Goal: Task Accomplishment & Management: Manage account settings

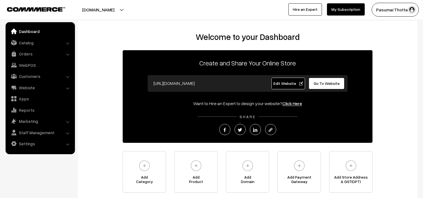
click at [26, 41] on link "Catalog" at bounding box center [40, 43] width 66 height 10
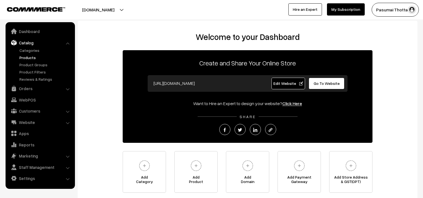
click at [24, 55] on link "Products" at bounding box center [45, 58] width 55 height 6
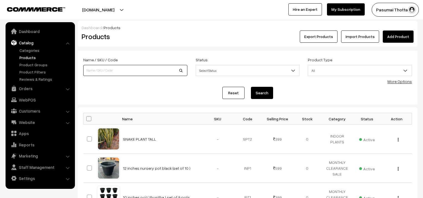
click at [97, 69] on input at bounding box center [135, 70] width 104 height 11
type input "Rainlilly bulb (pink ) (10 to 20 bulb)"
click at [261, 93] on button "Search" at bounding box center [262, 93] width 22 height 12
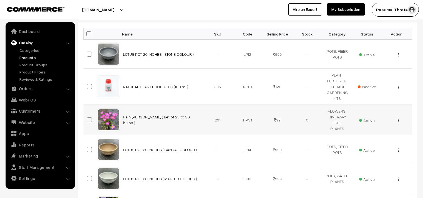
scroll to position [89, 0]
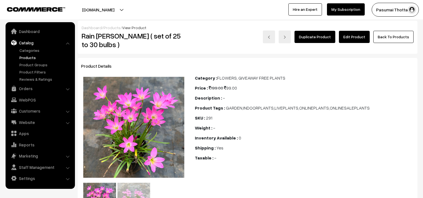
click at [357, 37] on link "Edit Product" at bounding box center [354, 37] width 31 height 12
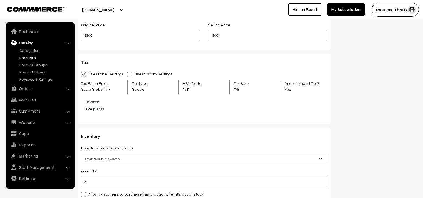
scroll to position [600, 0]
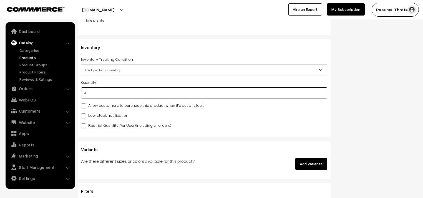
click at [89, 96] on input "0" at bounding box center [204, 93] width 246 height 11
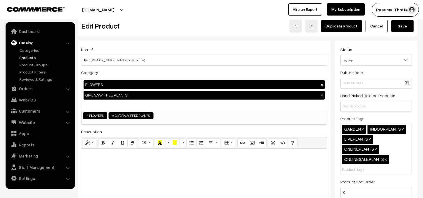
scroll to position [0, 0]
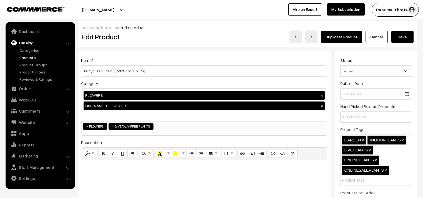
type input "150"
click at [405, 34] on button "Save" at bounding box center [403, 37] width 22 height 12
